Goal: Task Accomplishment & Management: Use online tool/utility

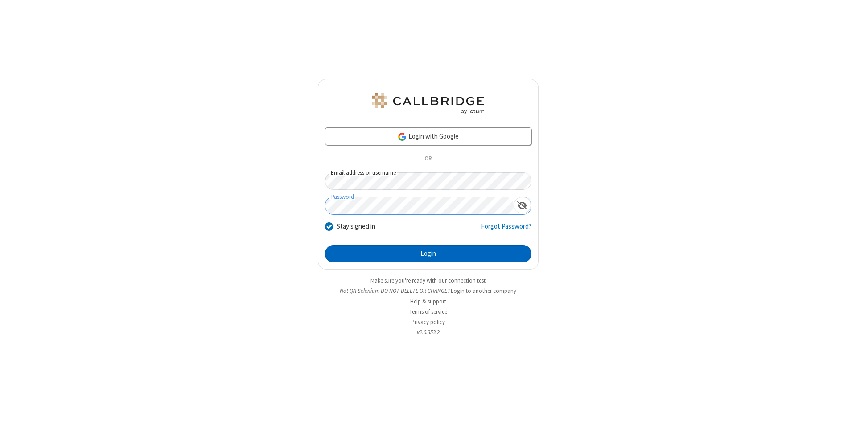
click at [428, 254] on button "Login" at bounding box center [428, 254] width 206 height 18
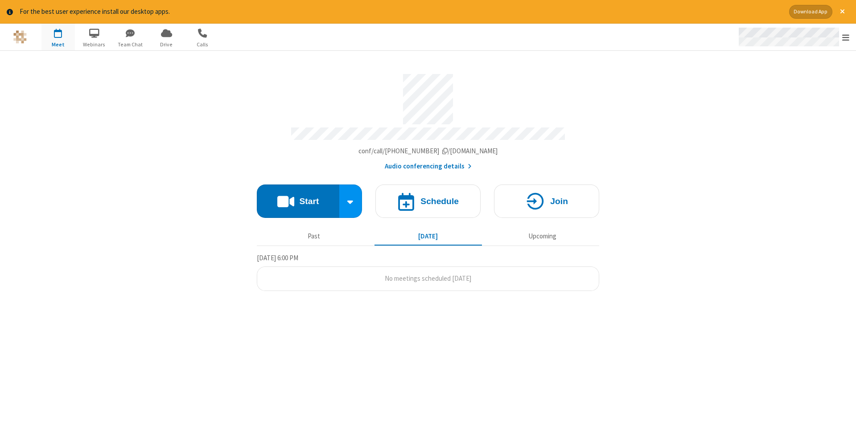
click at [846, 37] on span "Open menu" at bounding box center [845, 37] width 7 height 9
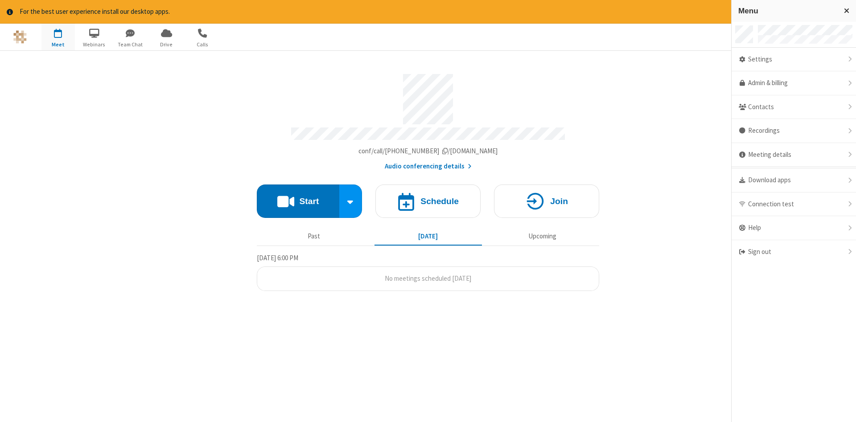
click at [58, 37] on span "button" at bounding box center [57, 32] width 33 height 15
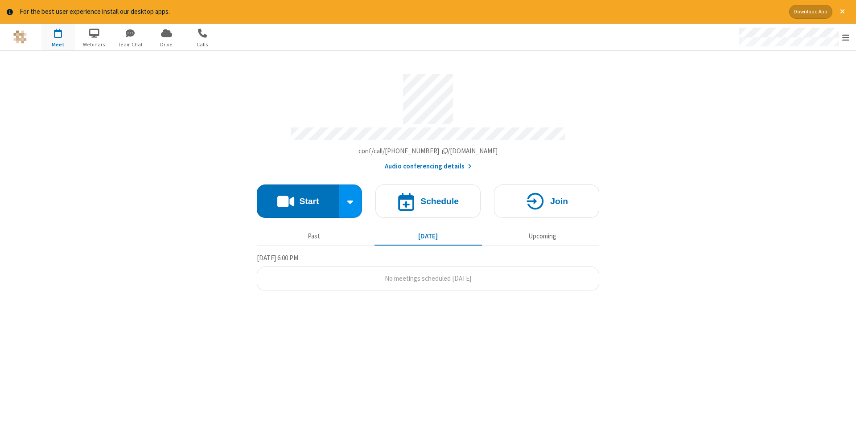
click at [58, 37] on span "button" at bounding box center [57, 32] width 33 height 15
click at [428, 198] on h4 "Schedule" at bounding box center [439, 201] width 38 height 8
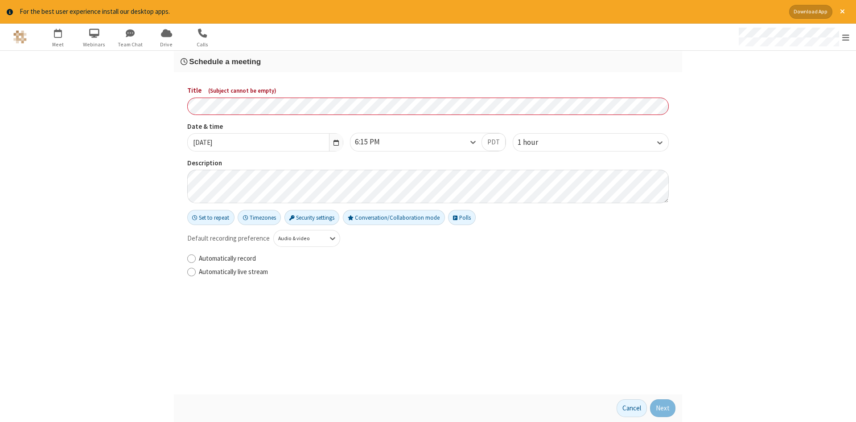
click at [428, 61] on h3 "Schedule a meeting" at bounding box center [428, 62] width 495 height 8
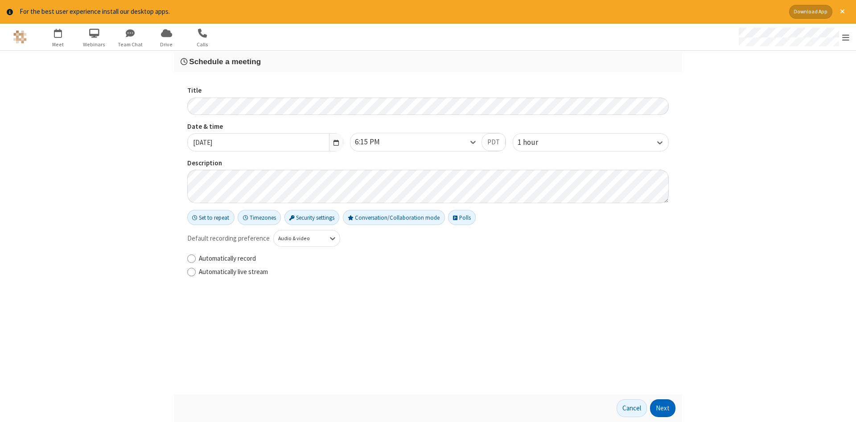
click at [663, 408] on button "Next" at bounding box center [662, 408] width 25 height 18
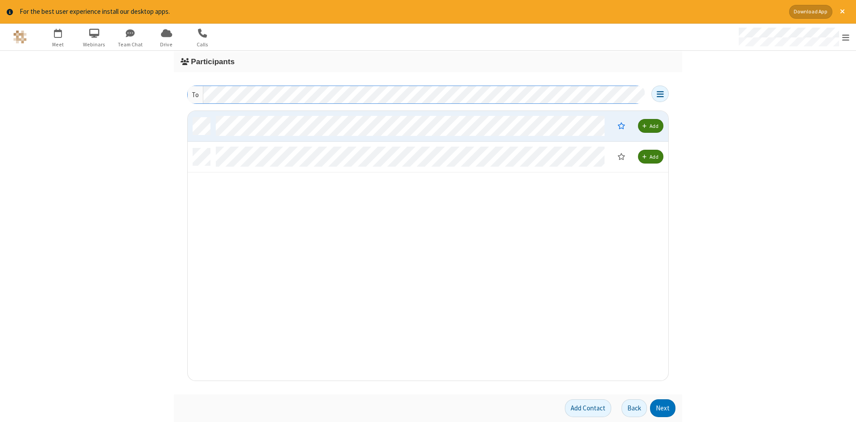
scroll to position [270, 481]
click at [663, 408] on button "Next" at bounding box center [662, 408] width 25 height 18
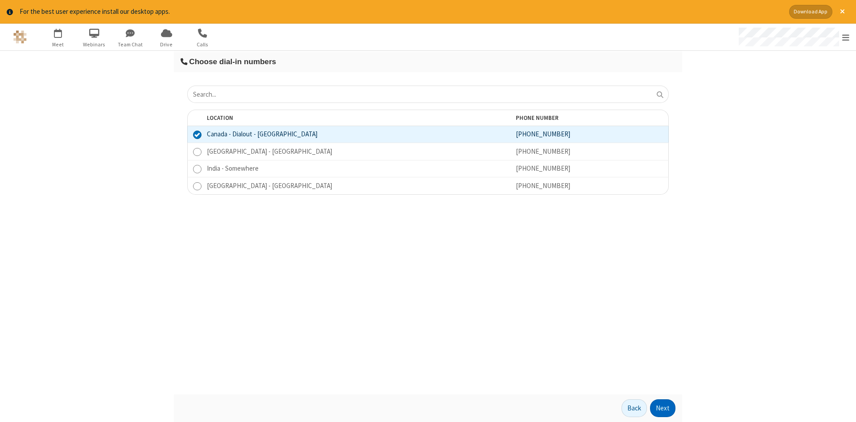
click at [663, 408] on button "Next" at bounding box center [662, 408] width 25 height 18
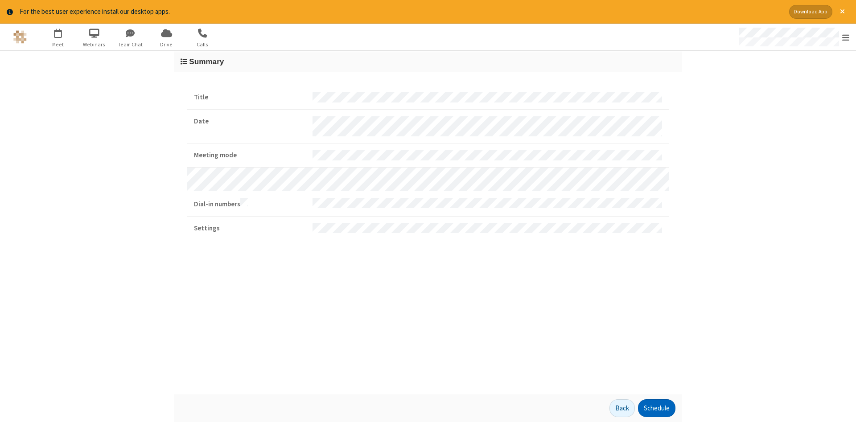
click at [656, 408] on button "Schedule" at bounding box center [656, 408] width 37 height 18
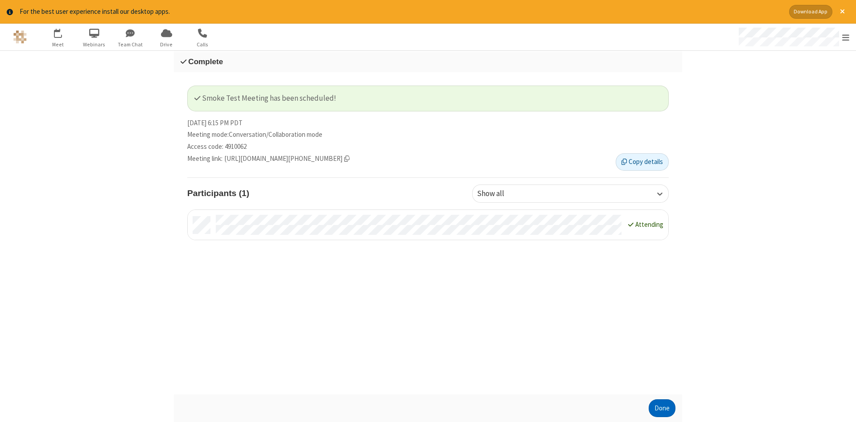
click at [662, 408] on button "Done" at bounding box center [662, 408] width 27 height 18
